Goal: Information Seeking & Learning: Check status

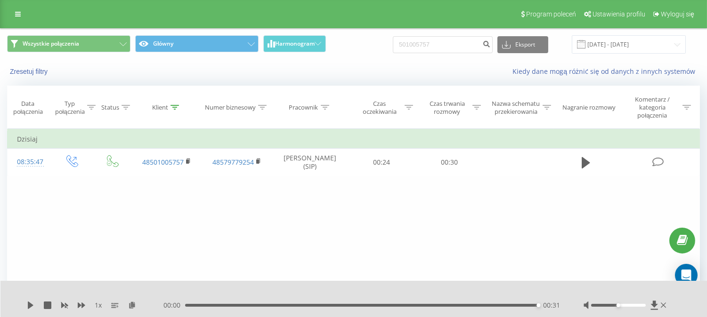
click at [436, 40] on input "501005757" at bounding box center [443, 44] width 100 height 17
type input "530805060"
click at [490, 42] on icon "submit" at bounding box center [486, 43] width 8 height 6
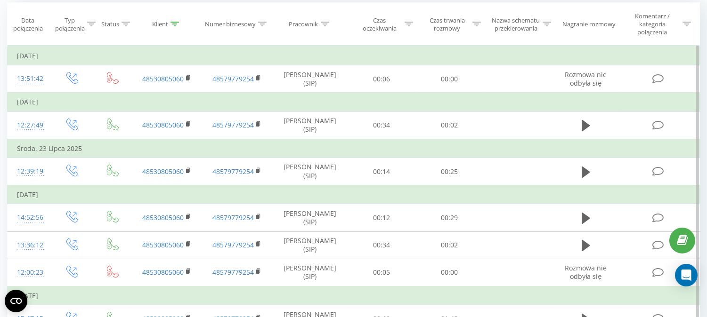
scroll to position [105, 0]
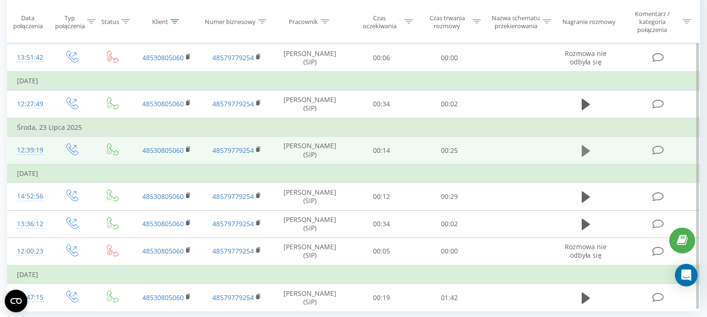
click at [585, 148] on icon at bounding box center [585, 150] width 8 height 11
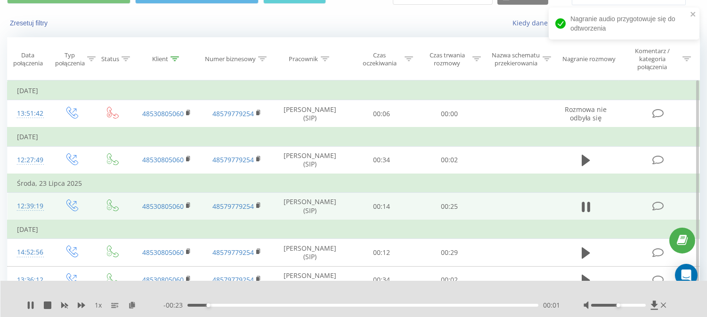
scroll to position [28, 0]
